Goal: Find specific page/section: Find specific page/section

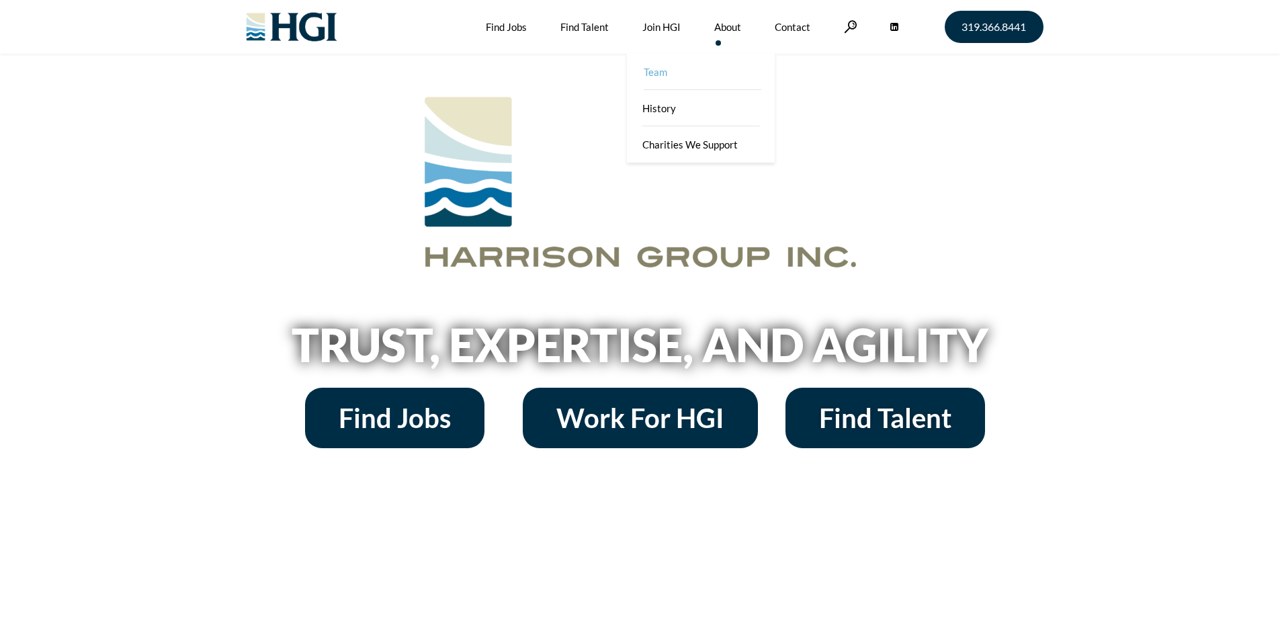
click at [671, 75] on link "Team" at bounding box center [702, 72] width 148 height 36
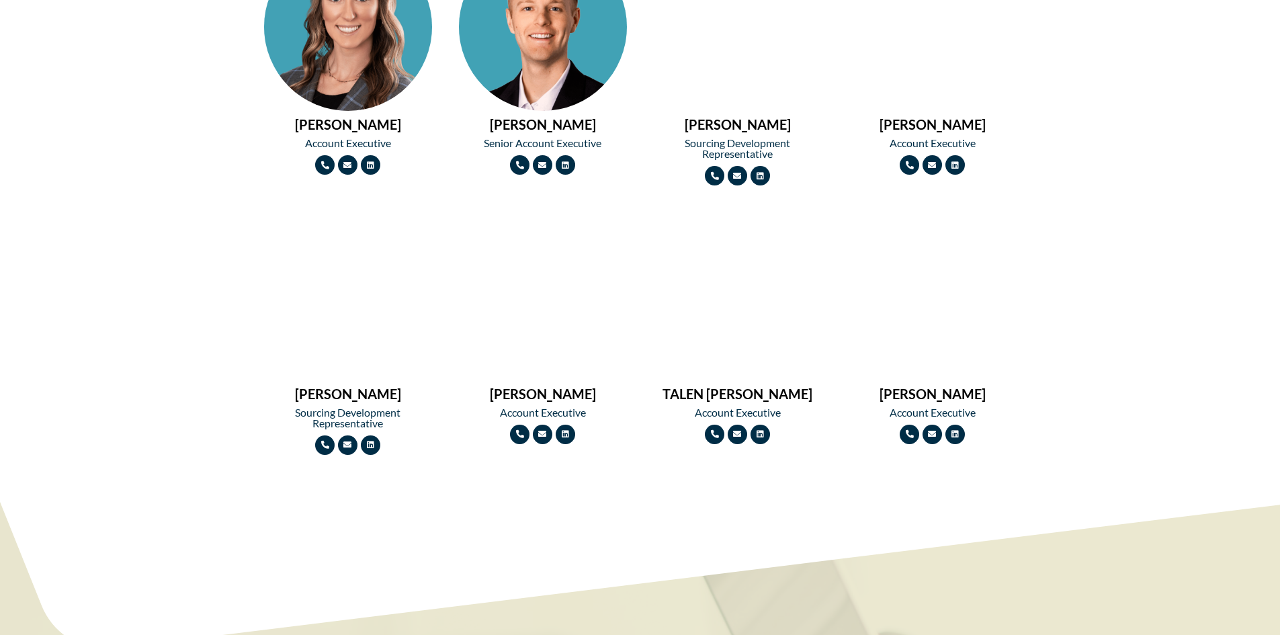
scroll to position [1821, 0]
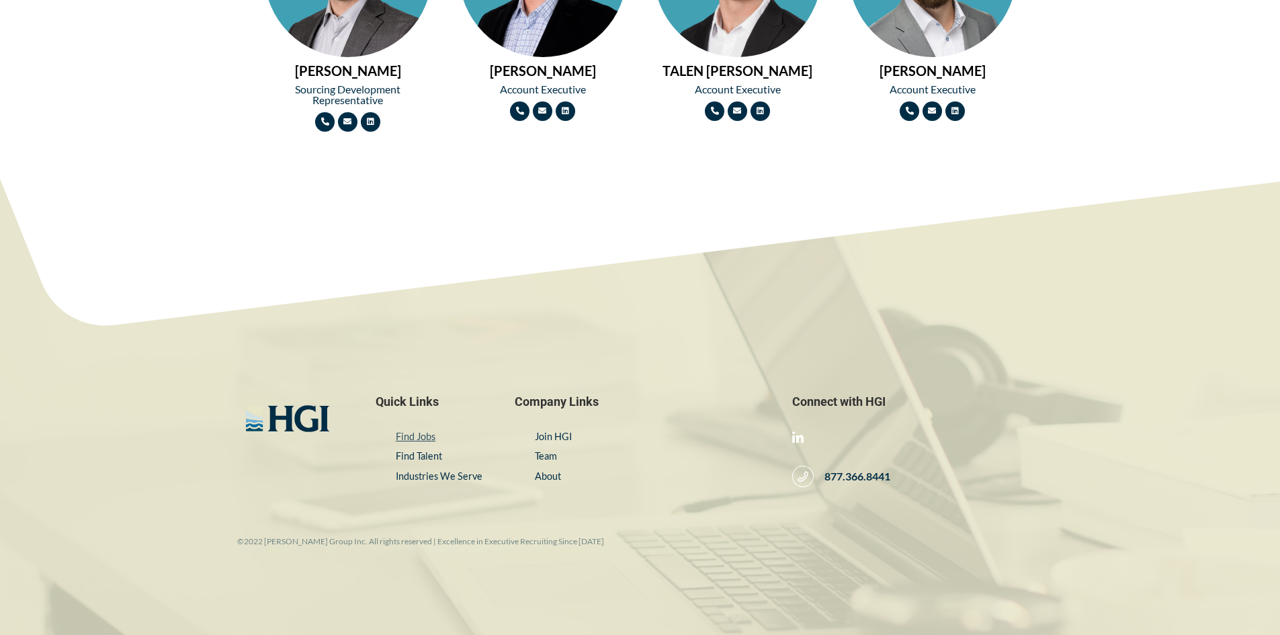
click at [408, 437] on link "Find Jobs" at bounding box center [416, 436] width 40 height 11
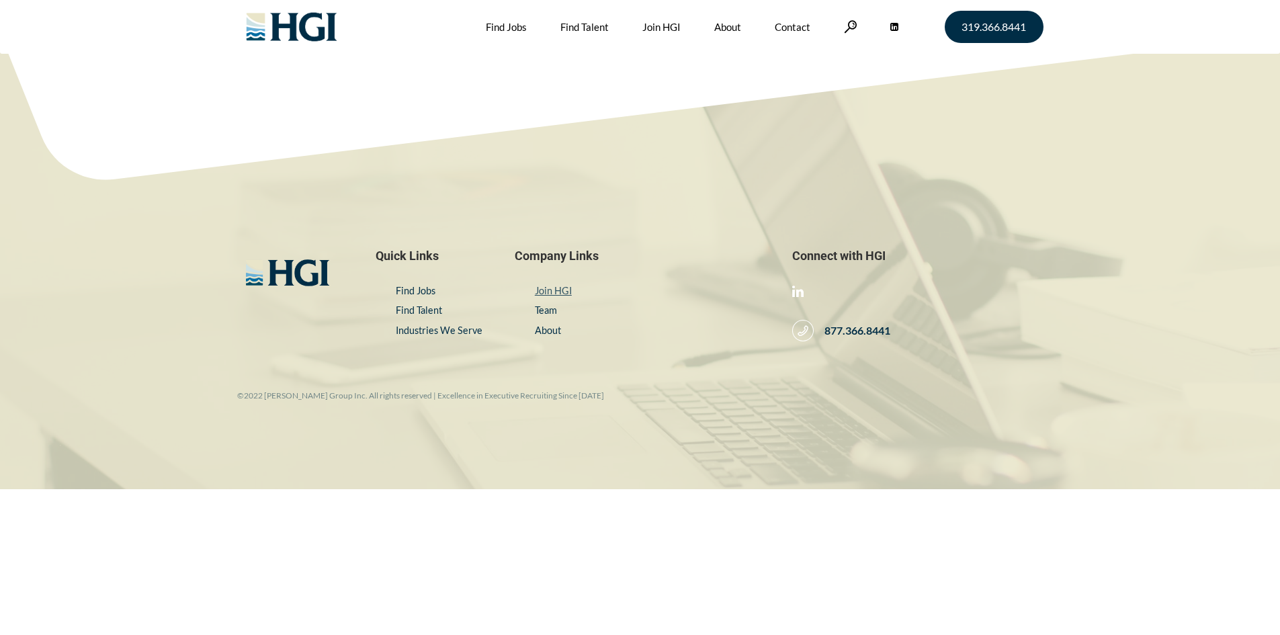
click at [541, 290] on link "Join HGI" at bounding box center [553, 290] width 37 height 11
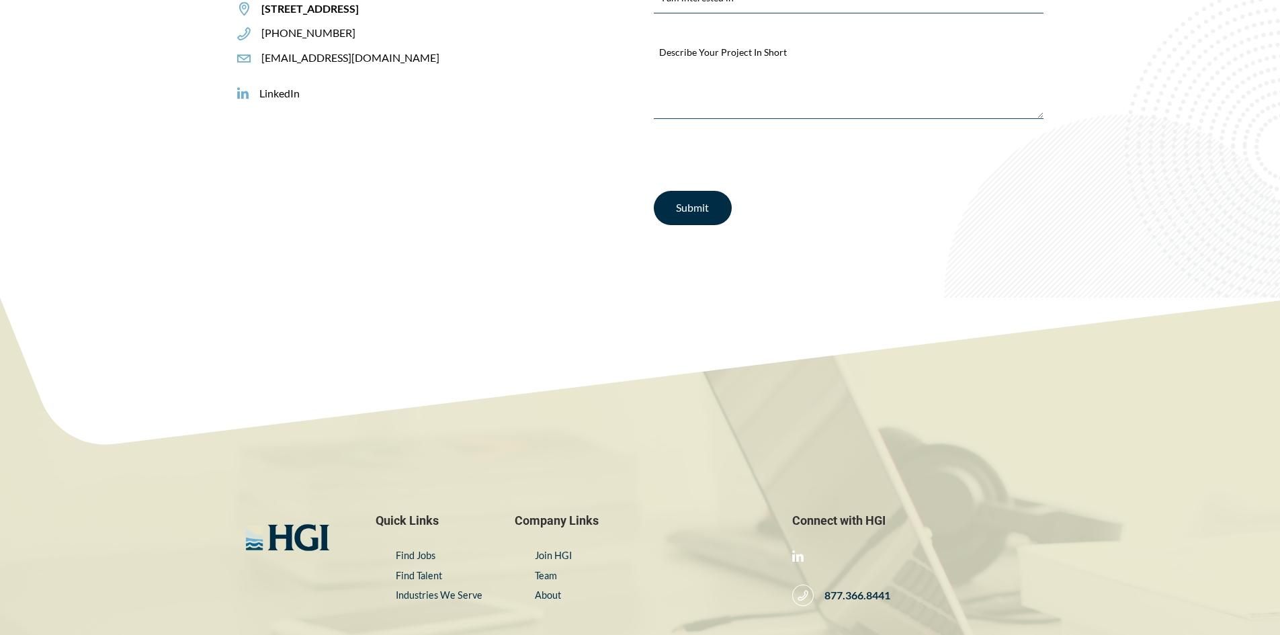
scroll to position [5443, 0]
